Goal: Navigation & Orientation: Go to known website

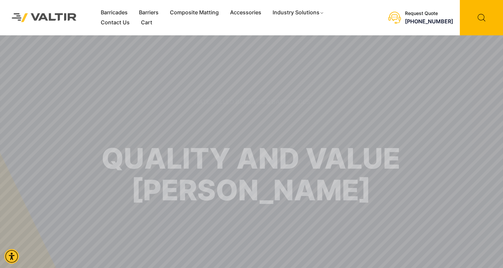
click at [7, 26] on img at bounding box center [44, 17] width 79 height 22
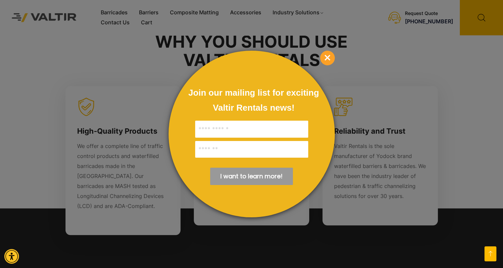
scroll to position [525, 0]
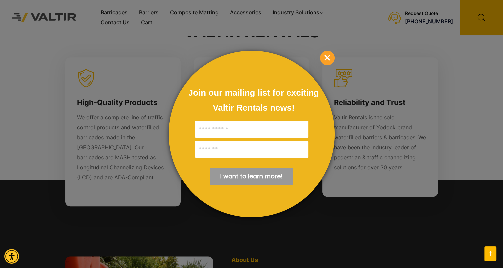
click at [328, 56] on span "×" at bounding box center [327, 58] width 15 height 15
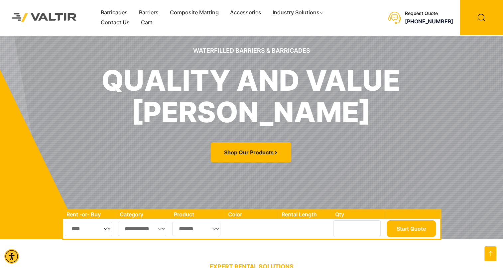
scroll to position [0, 0]
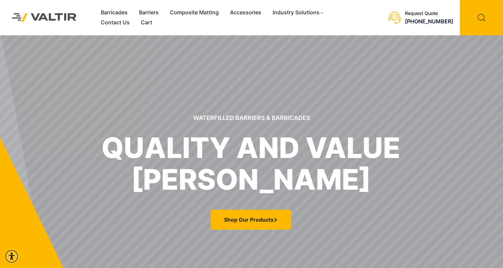
click at [55, 14] on img at bounding box center [44, 17] width 79 height 22
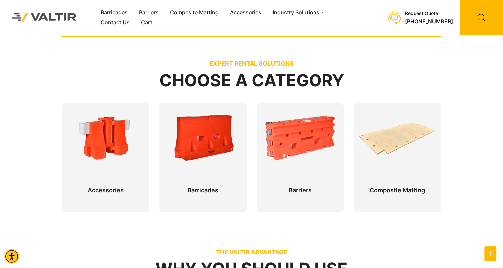
scroll to position [218, 0]
